Goal: Transaction & Acquisition: Purchase product/service

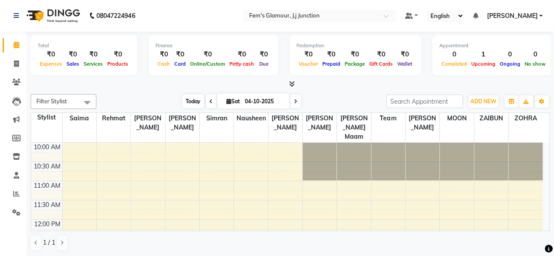
click at [187, 97] on span "Today" at bounding box center [193, 102] width 22 height 14
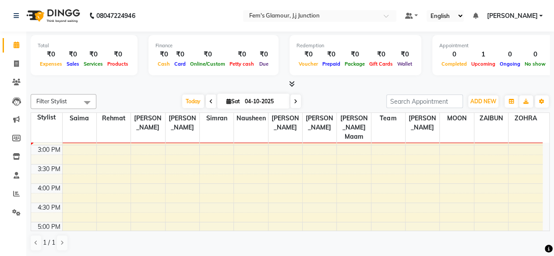
click at [366, 85] on div at bounding box center [290, 84] width 519 height 9
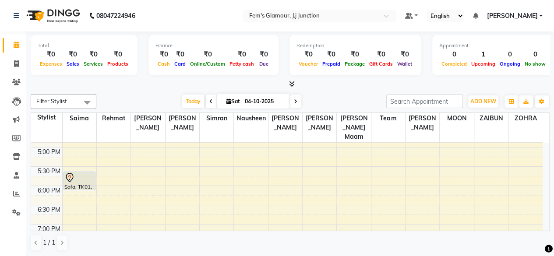
scroll to position [265, 0]
click at [363, 97] on div "[DATE] [DATE]" at bounding box center [241, 101] width 281 height 13
click at [186, 99] on span "Today" at bounding box center [193, 102] width 22 height 14
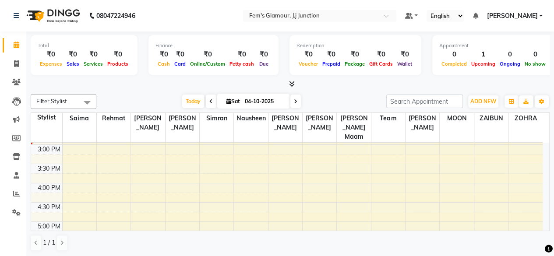
click at [232, 100] on span "Sat" at bounding box center [233, 101] width 18 height 7
select select "10"
select select "2025"
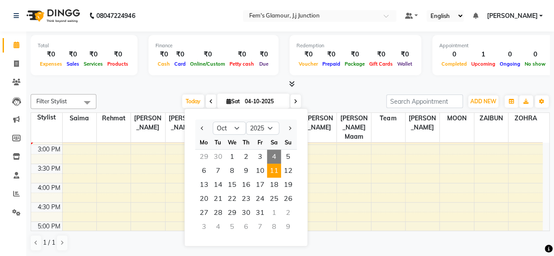
click at [273, 169] on span "11" at bounding box center [274, 171] width 14 height 14
type input "[DATE]"
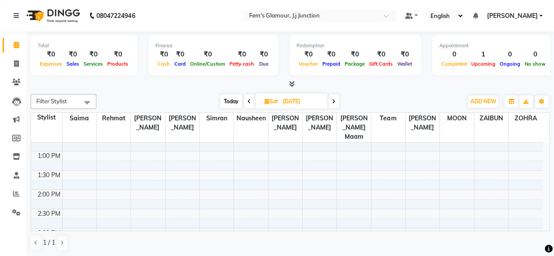
scroll to position [107, 0]
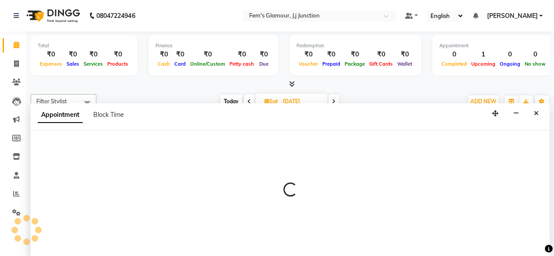
scroll to position [0, 0]
select select "21523"
select select "840"
select select "tentative"
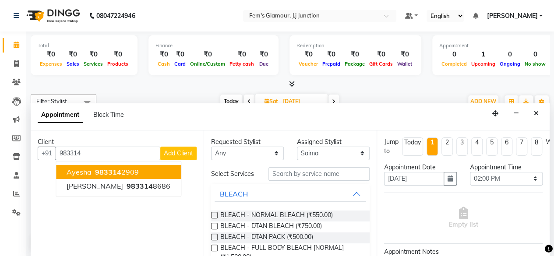
click at [96, 168] on span "983314" at bounding box center [108, 172] width 26 height 9
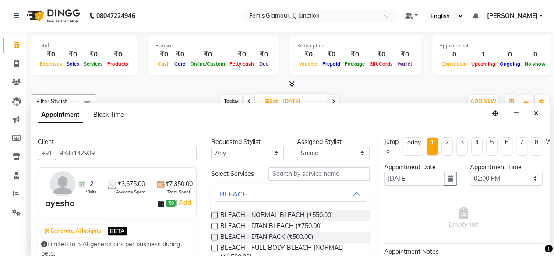
type input "9833142909"
click at [297, 179] on input "text" at bounding box center [319, 174] width 101 height 14
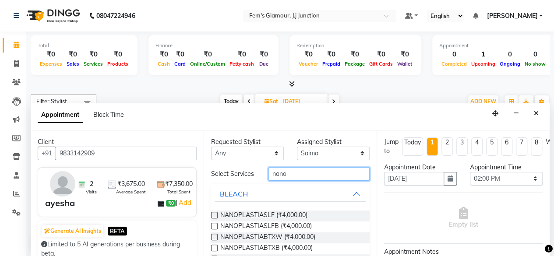
scroll to position [86, 0]
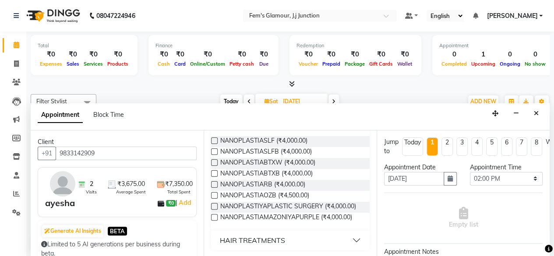
type input "nano"
click at [350, 239] on button "HAIR TREATMENTS" at bounding box center [291, 241] width 152 height 16
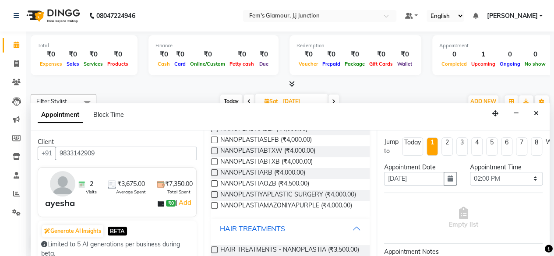
scroll to position [119, 0]
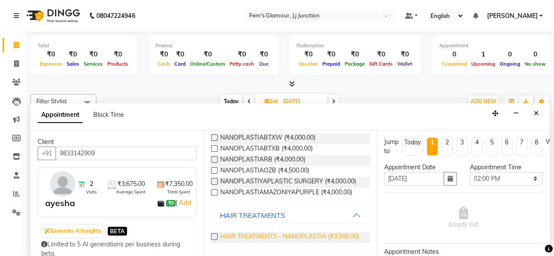
click at [265, 233] on span "HAIR TREATMENTS - NANOPLASTIA (₹3,500.00)" at bounding box center [289, 237] width 139 height 11
checkbox input "false"
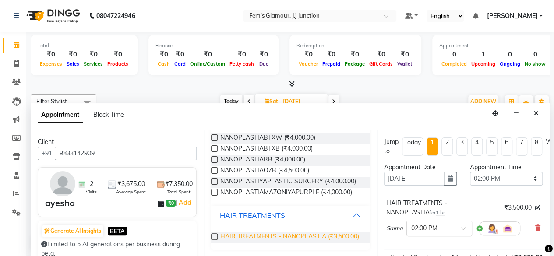
scroll to position [0, 0]
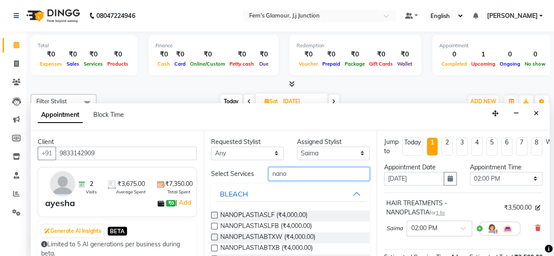
click at [305, 179] on input "nano" at bounding box center [319, 174] width 101 height 14
type input "n"
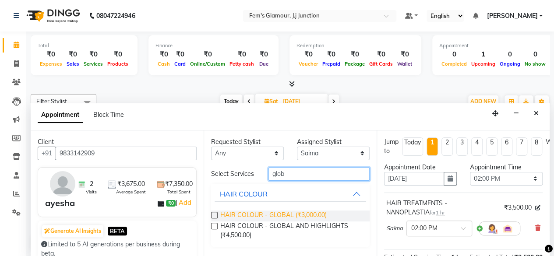
type input "glob"
click at [280, 211] on span "HAIR COLOUR - GLOBAL (₹3,000.00)" at bounding box center [273, 216] width 106 height 11
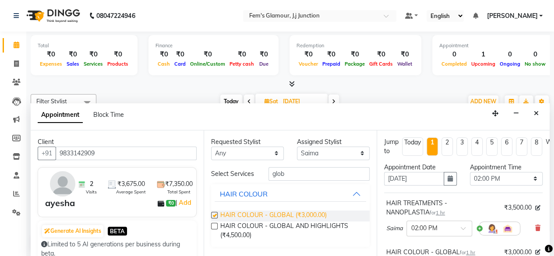
checkbox input "false"
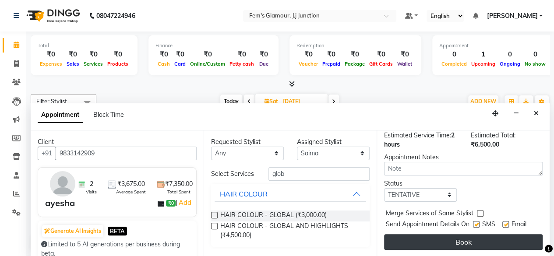
click at [446, 237] on button "Book" at bounding box center [463, 242] width 159 height 16
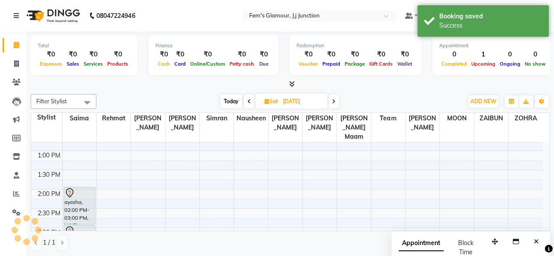
scroll to position [0, 0]
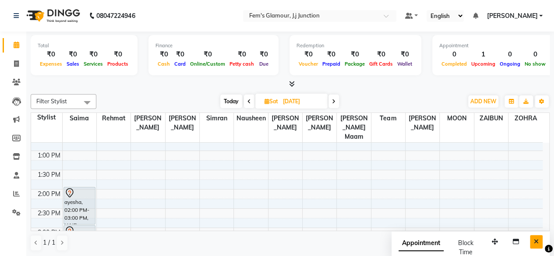
click at [536, 244] on icon "Close" at bounding box center [536, 242] width 5 height 6
click at [229, 96] on span "Today" at bounding box center [231, 102] width 22 height 14
type input "04-10-2025"
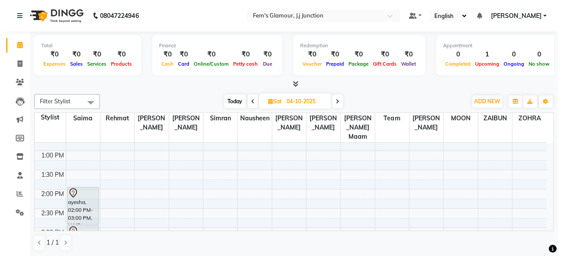
scroll to position [191, 0]
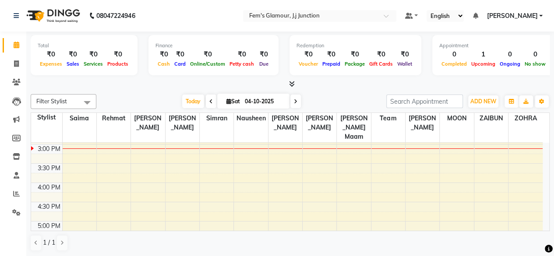
click at [374, 87] on div at bounding box center [290, 84] width 519 height 9
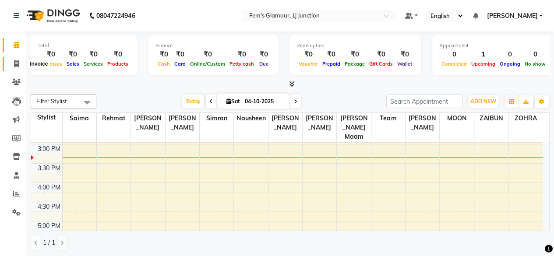
click at [18, 66] on icon at bounding box center [16, 63] width 5 height 7
select select "service"
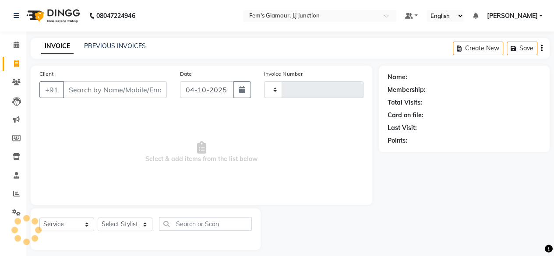
type input "1936"
select select "4132"
type input "7"
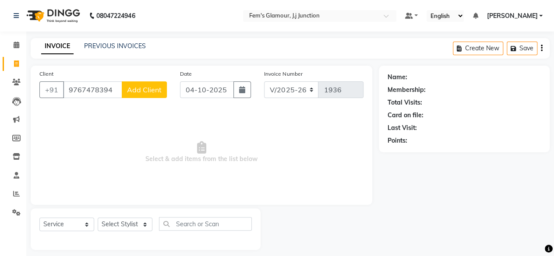
type input "9767478394"
click at [144, 90] on span "Add Client" at bounding box center [144, 89] width 35 height 9
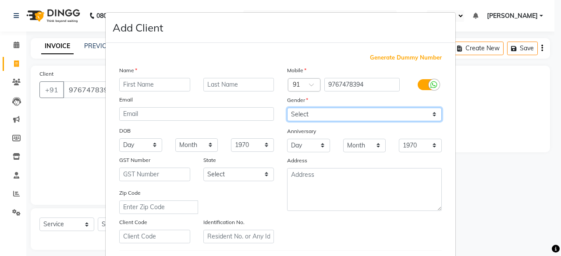
drag, startPoint x: 356, startPoint y: 118, endPoint x: 315, endPoint y: 151, distance: 52.4
click at [315, 151] on div "Mobile Country Code × 91 9767478394 Gender Select [DEMOGRAPHIC_DATA] [DEMOGRAPH…" at bounding box center [364, 155] width 168 height 178
select select "[DEMOGRAPHIC_DATA]"
click at [287, 108] on select "Select [DEMOGRAPHIC_DATA] [DEMOGRAPHIC_DATA] Other Prefer Not To Say" at bounding box center [364, 115] width 155 height 14
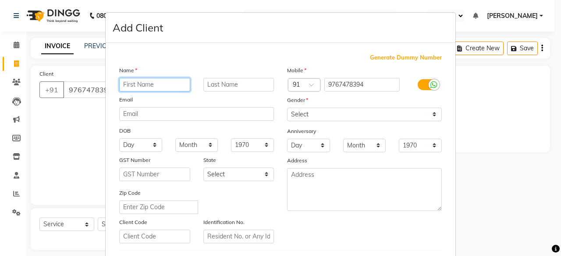
click at [145, 80] on input "text" at bounding box center [154, 85] width 71 height 14
type input "AYSHA"
click at [218, 82] on input "text" at bounding box center [238, 85] width 71 height 14
type input "R"
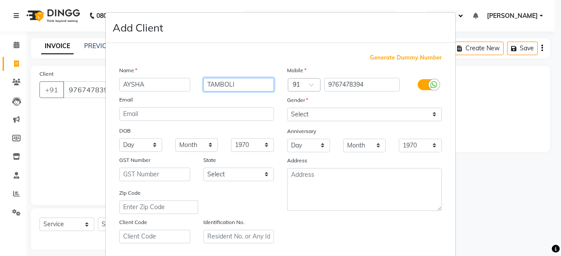
type input "TAMBOLI"
click at [129, 84] on input "AYSHA" at bounding box center [154, 85] width 71 height 14
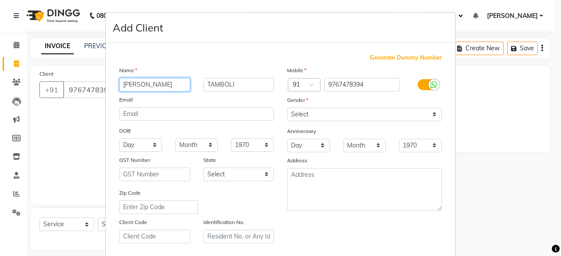
type input "[PERSON_NAME]"
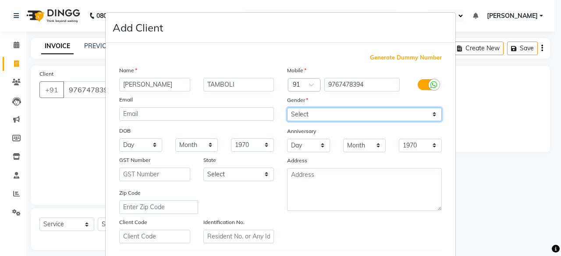
click at [300, 115] on select "Select [DEMOGRAPHIC_DATA] [DEMOGRAPHIC_DATA] Other Prefer Not To Say" at bounding box center [364, 115] width 155 height 14
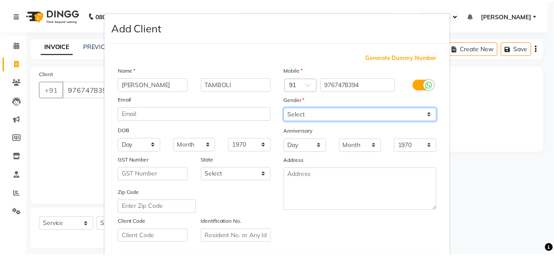
scroll to position [146, 0]
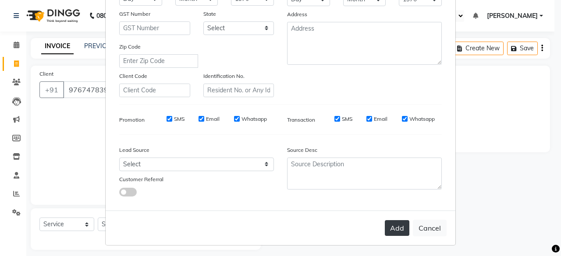
click at [393, 226] on button "Add" at bounding box center [397, 228] width 25 height 16
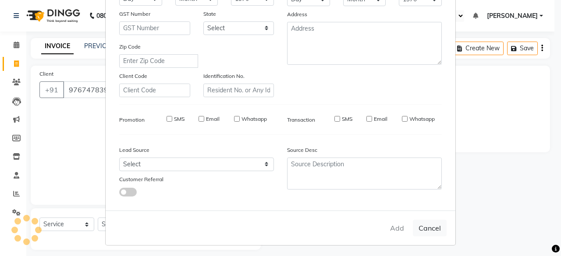
select select
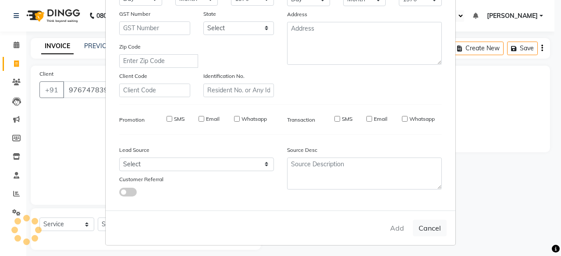
select select
checkbox input "false"
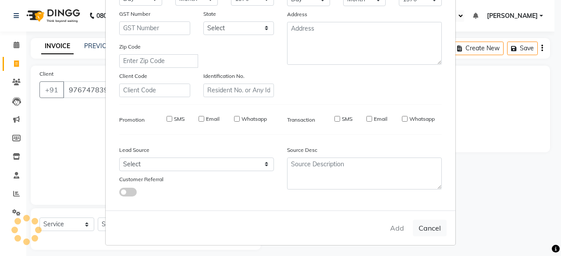
checkbox input "false"
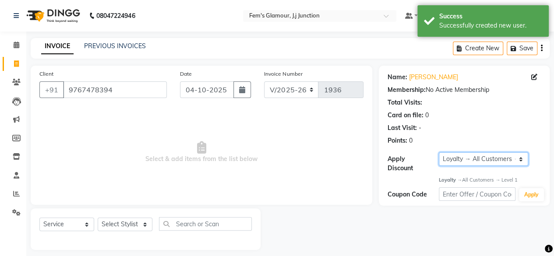
drag, startPoint x: 471, startPoint y: 159, endPoint x: 459, endPoint y: 173, distance: 18.6
click at [459, 173] on div "Name: [PERSON_NAME] Membership: No Active Membership Total Visits: Card on file…" at bounding box center [464, 136] width 171 height 140
select select "0:"
click at [439, 153] on select "Select Loyalty → All Customers → Level 1" at bounding box center [483, 160] width 89 height 14
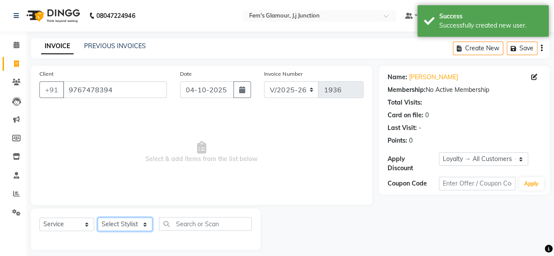
click at [124, 225] on select "Select Stylist fatima maam [PERSON_NAME] [PERSON_NAME] maam MOON Nagma Nasreen …" at bounding box center [125, 225] width 55 height 14
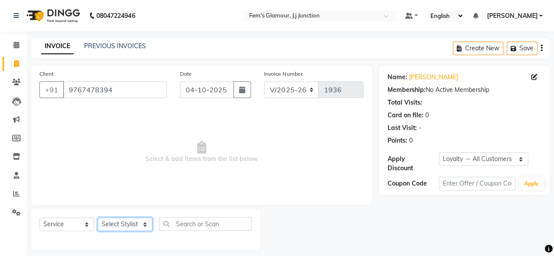
select select "21524"
click at [98, 218] on select "Select Stylist fatima maam [PERSON_NAME] [PERSON_NAME] maam MOON Nagma Nasreen …" at bounding box center [125, 225] width 55 height 14
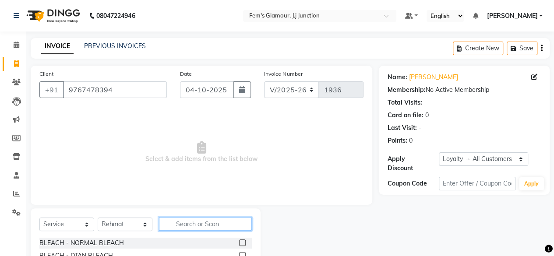
click at [187, 223] on input "text" at bounding box center [205, 224] width 93 height 14
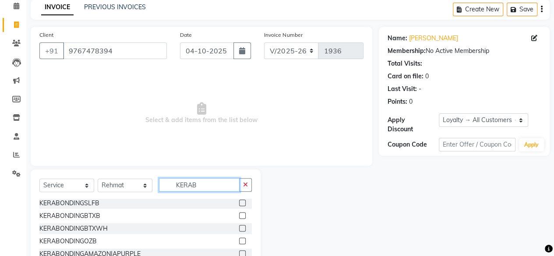
scroll to position [94, 0]
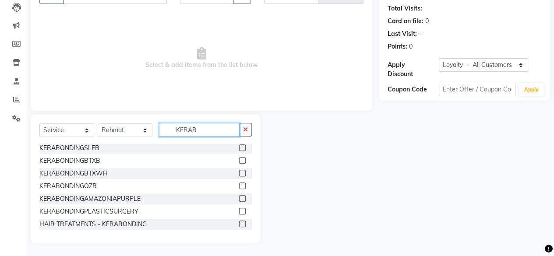
type input "KERAB"
click at [239, 226] on label at bounding box center [242, 224] width 7 height 7
click at [239, 226] on input "checkbox" at bounding box center [242, 225] width 6 height 6
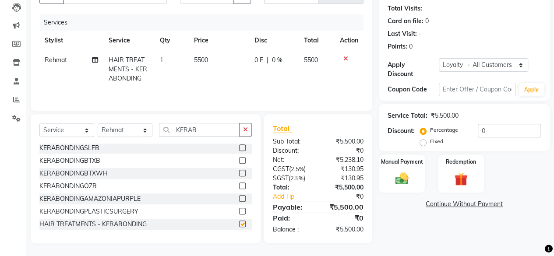
checkbox input "false"
click at [200, 55] on td "5500" at bounding box center [219, 69] width 60 height 38
select select "21524"
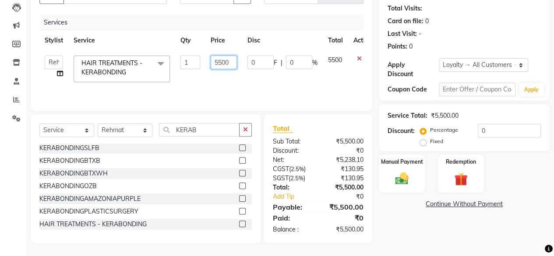
click at [221, 64] on input "5500" at bounding box center [224, 63] width 26 height 14
type input "6000"
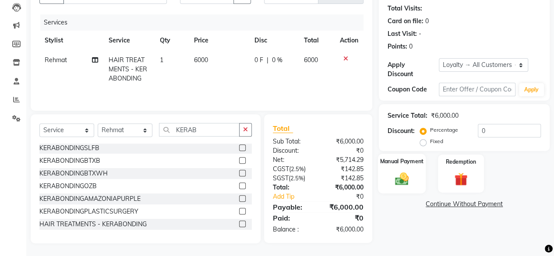
click at [410, 171] on img at bounding box center [402, 179] width 22 height 16
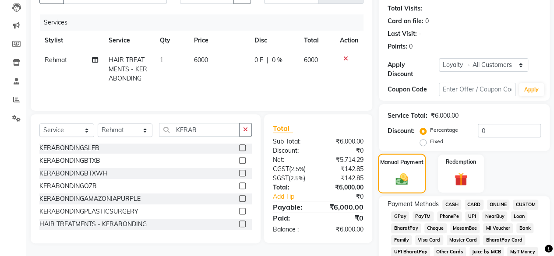
scroll to position [151, 0]
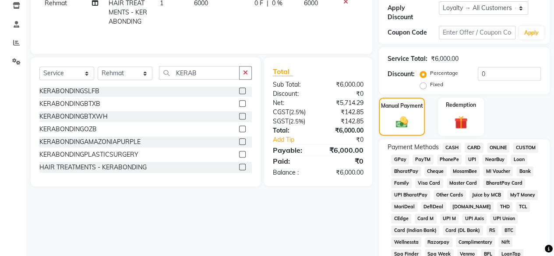
click at [395, 157] on span "GPay" at bounding box center [400, 160] width 18 height 10
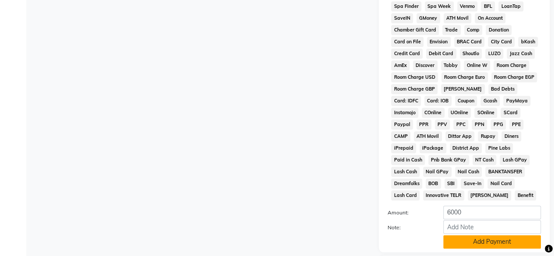
click at [462, 243] on button "Add Payment" at bounding box center [493, 242] width 98 height 14
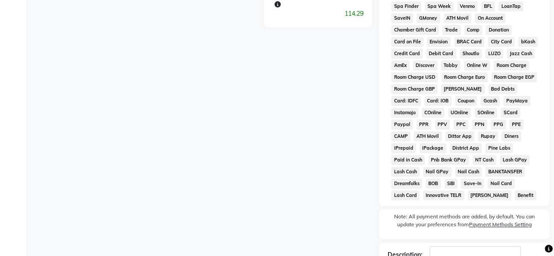
scroll to position [465, 0]
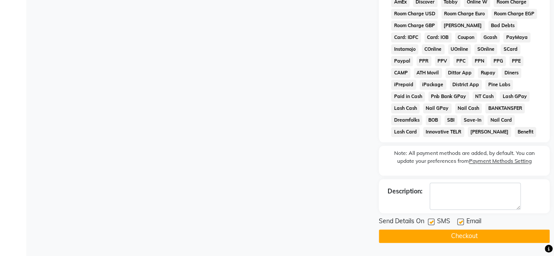
click at [459, 240] on button "Checkout" at bounding box center [464, 237] width 171 height 14
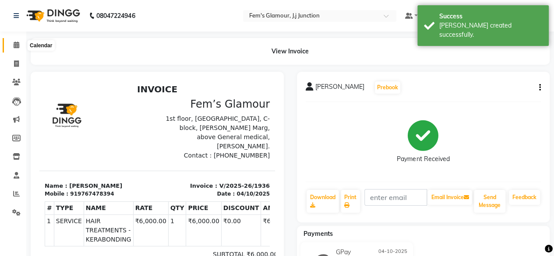
click at [15, 44] on icon at bounding box center [17, 45] width 6 height 7
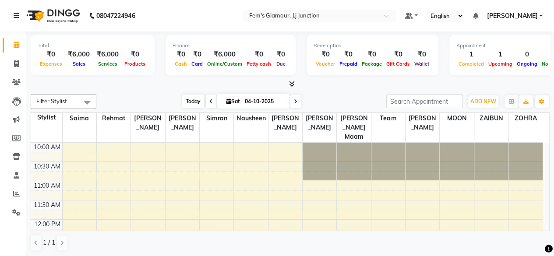
click at [182, 99] on span "Today" at bounding box center [193, 102] width 22 height 14
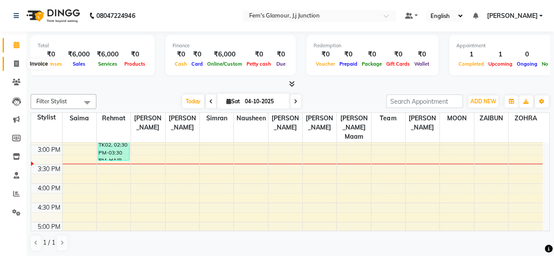
click at [18, 65] on icon at bounding box center [16, 63] width 5 height 7
select select "4132"
select select "service"
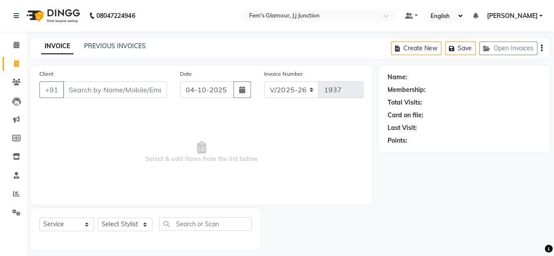
click at [82, 85] on input "Client" at bounding box center [115, 90] width 104 height 17
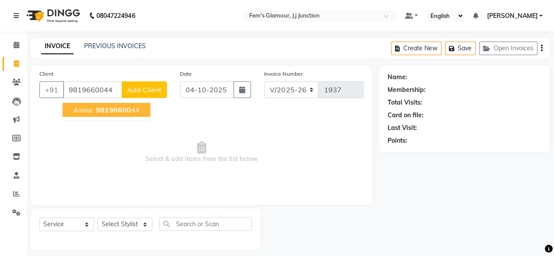
type input "9819660044"
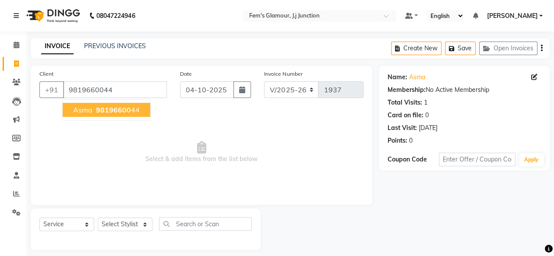
click at [102, 106] on span "98196600" at bounding box center [113, 110] width 35 height 9
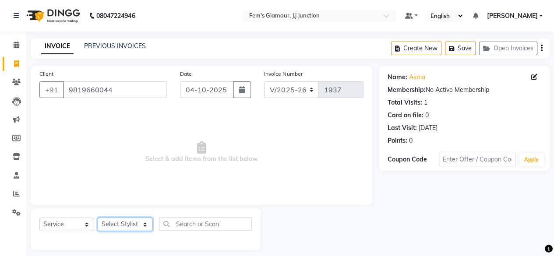
click at [120, 228] on select "Select Stylist fatima maam [PERSON_NAME] [PERSON_NAME] maam MOON Nagma Nasreen …" at bounding box center [125, 225] width 55 height 14
select select "22798"
click at [98, 218] on select "Select Stylist fatima maam [PERSON_NAME] [PERSON_NAME] maam MOON Nagma Nasreen …" at bounding box center [125, 225] width 55 height 14
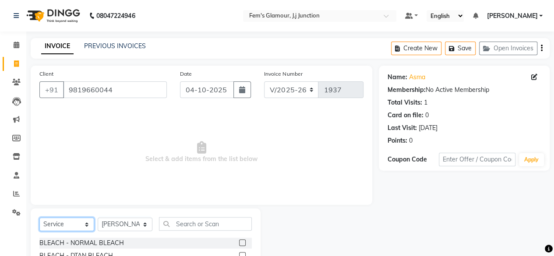
click at [82, 225] on select "Select Service Product Membership Package Voucher Prepaid Gift Card" at bounding box center [66, 225] width 55 height 14
select select "product"
click at [39, 218] on select "Select Service Product Membership Package Voucher Prepaid Gift Card" at bounding box center [66, 225] width 55 height 14
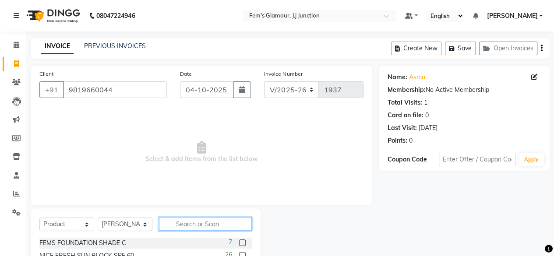
click at [209, 226] on input "text" at bounding box center [205, 224] width 93 height 14
type input "nicefresh pro"
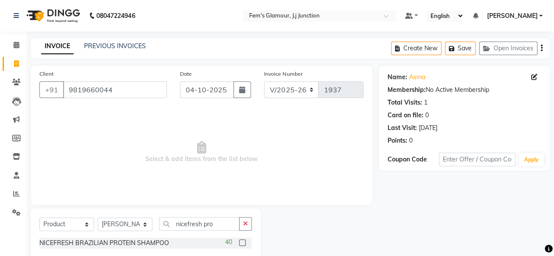
click at [242, 243] on label at bounding box center [242, 243] width 7 height 7
click at [242, 243] on input "checkbox" at bounding box center [242, 244] width 6 height 6
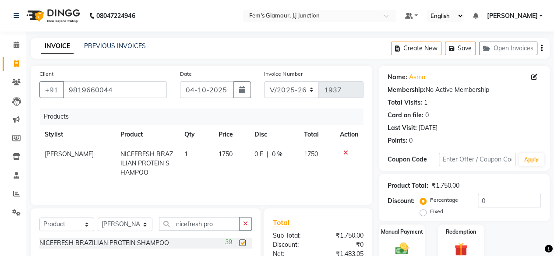
checkbox input "false"
click at [223, 226] on input "nicefresh pro" at bounding box center [199, 224] width 81 height 14
type input "n"
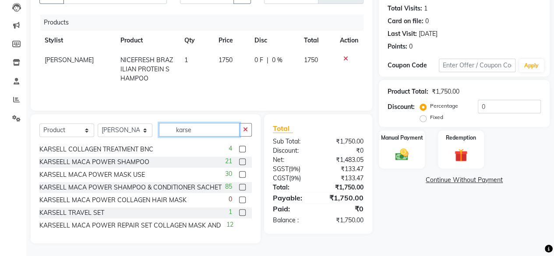
scroll to position [99, 0]
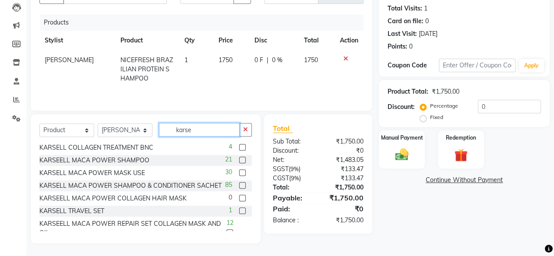
type input "karse"
click at [239, 172] on label at bounding box center [242, 173] width 7 height 7
click at [239, 172] on input "checkbox" at bounding box center [242, 173] width 6 height 6
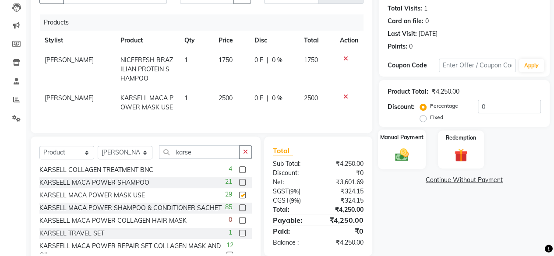
checkbox input "false"
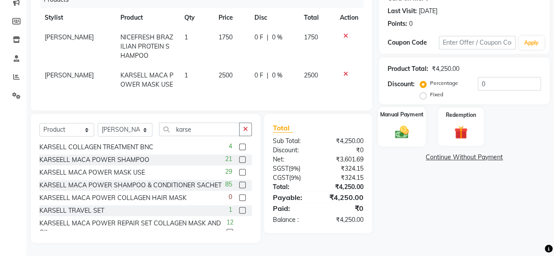
click at [415, 120] on div "Manual Payment" at bounding box center [402, 127] width 48 height 40
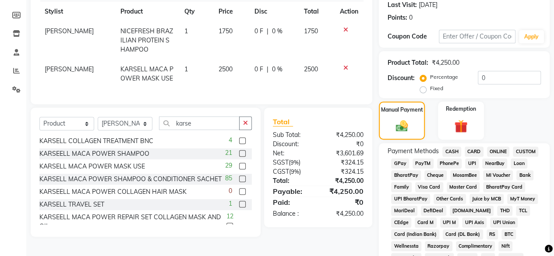
click at [406, 167] on span "GPay" at bounding box center [400, 164] width 18 height 10
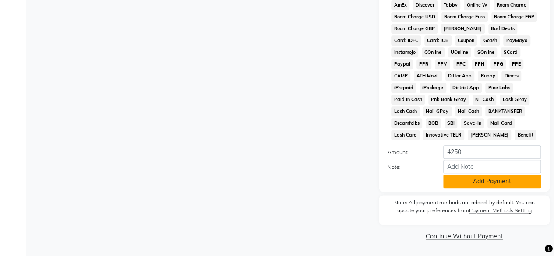
click at [497, 178] on button "Add Payment" at bounding box center [493, 182] width 98 height 14
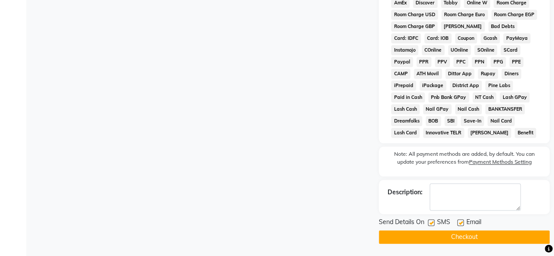
click at [485, 240] on button "Checkout" at bounding box center [464, 238] width 171 height 14
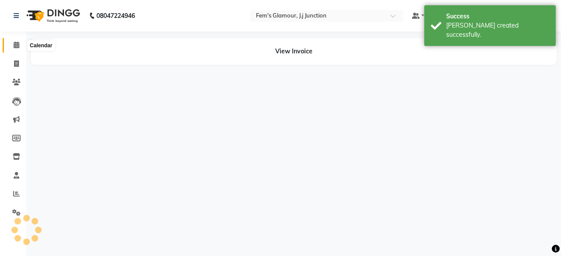
click at [18, 45] on icon at bounding box center [17, 45] width 6 height 7
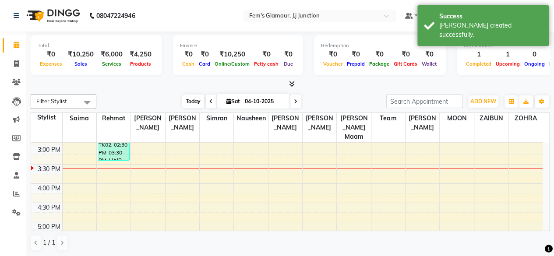
click at [191, 98] on span "Today" at bounding box center [193, 102] width 22 height 14
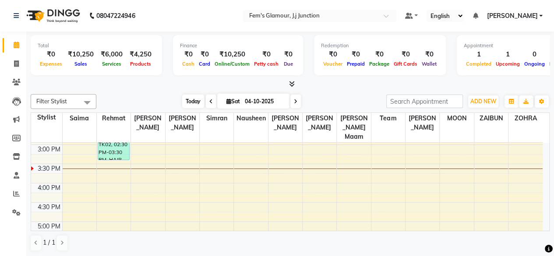
click at [191, 98] on span "Today" at bounding box center [193, 102] width 22 height 14
click at [191, 104] on span "Today" at bounding box center [193, 102] width 22 height 14
click at [194, 98] on span "Today" at bounding box center [193, 102] width 22 height 14
drag, startPoint x: 194, startPoint y: 98, endPoint x: 345, endPoint y: 91, distance: 151.8
click at [345, 91] on div "Filter Stylist Select All fatima maam [PERSON_NAME] [PERSON_NAME] maam MOON Nag…" at bounding box center [290, 173] width 519 height 164
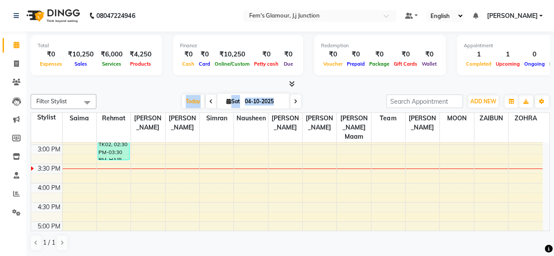
click at [345, 91] on div "Filter Stylist Select All fatima maam [PERSON_NAME] [PERSON_NAME] maam MOON Nag…" at bounding box center [290, 173] width 519 height 164
click at [190, 97] on span "Today" at bounding box center [193, 102] width 22 height 14
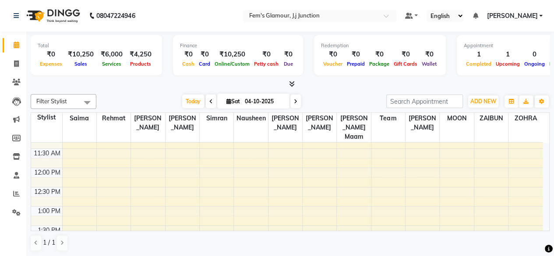
scroll to position [0, 0]
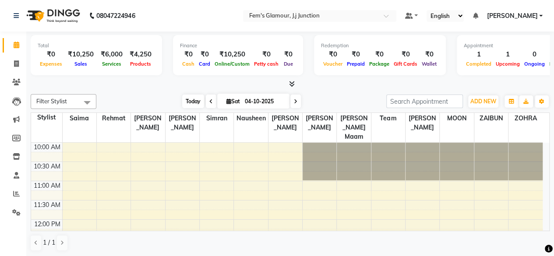
click at [191, 105] on span "Today" at bounding box center [193, 102] width 22 height 14
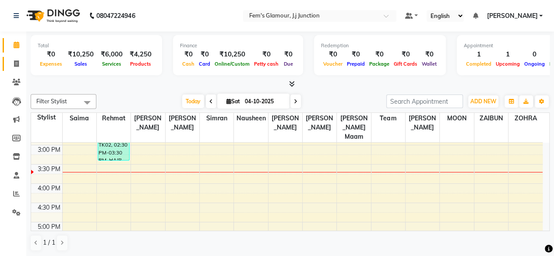
click at [17, 67] on span at bounding box center [16, 64] width 15 height 10
select select "4132"
select select "service"
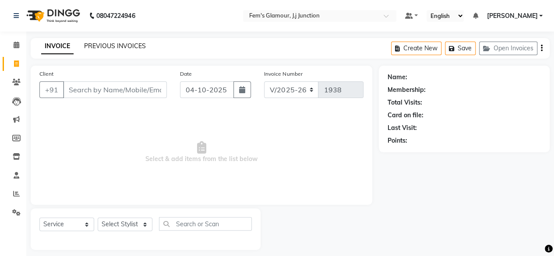
click at [116, 47] on link "PREVIOUS INVOICES" at bounding box center [115, 46] width 62 height 8
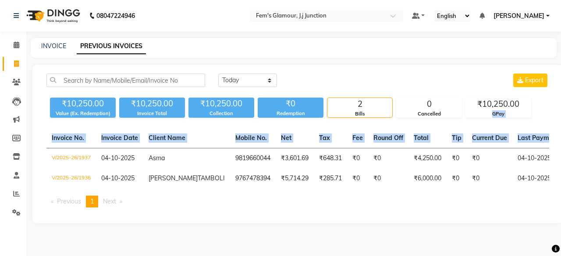
drag, startPoint x: 561, startPoint y: 94, endPoint x: 561, endPoint y: 145, distance: 50.4
click at [554, 145] on div "[DATE] [DATE] Custom Range Export ₹10,250.00 Value (Ex. Redemption) ₹10,250.00 …" at bounding box center [297, 144] width 531 height 159
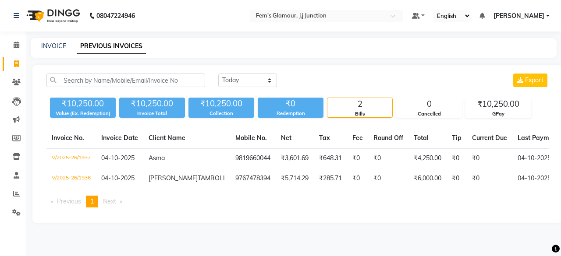
click at [463, 206] on div "Invoice No. Invoice Date Client Name Mobile No. Net Tax Fee Round Off Total Tip…" at bounding box center [297, 171] width 513 height 86
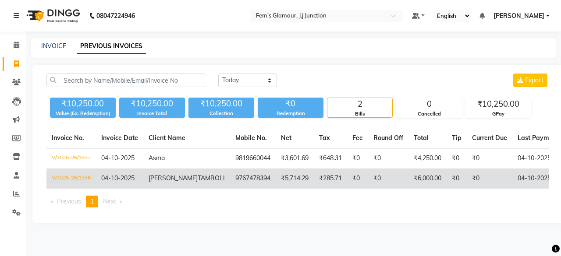
click at [467, 182] on td "₹0" at bounding box center [490, 179] width 46 height 20
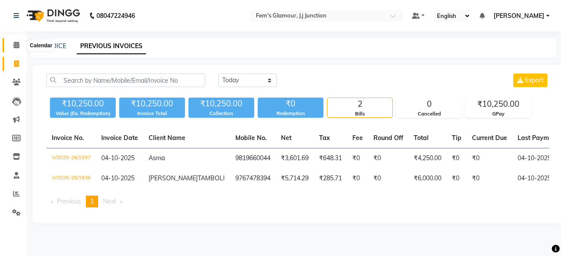
click at [14, 42] on icon at bounding box center [17, 45] width 6 height 7
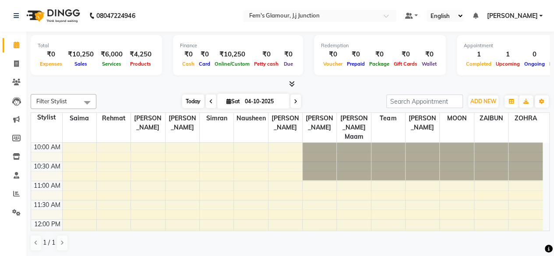
click at [193, 98] on span "Today" at bounding box center [193, 102] width 22 height 14
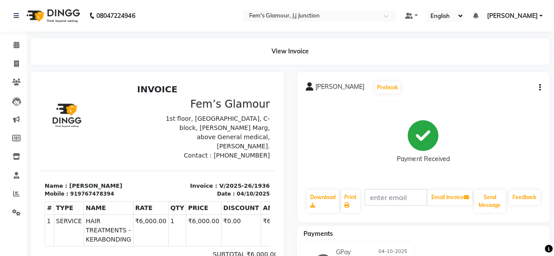
drag, startPoint x: 552, startPoint y: 140, endPoint x: 561, endPoint y: 175, distance: 35.6
click at [554, 175] on html "08047224946 Select Location × Fem's Glamour, J.j Junction Default Panel My Pane…" at bounding box center [277, 128] width 554 height 256
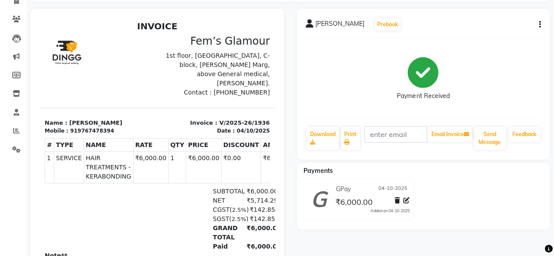
scroll to position [90, 0]
